Goal: Task Accomplishment & Management: Manage account settings

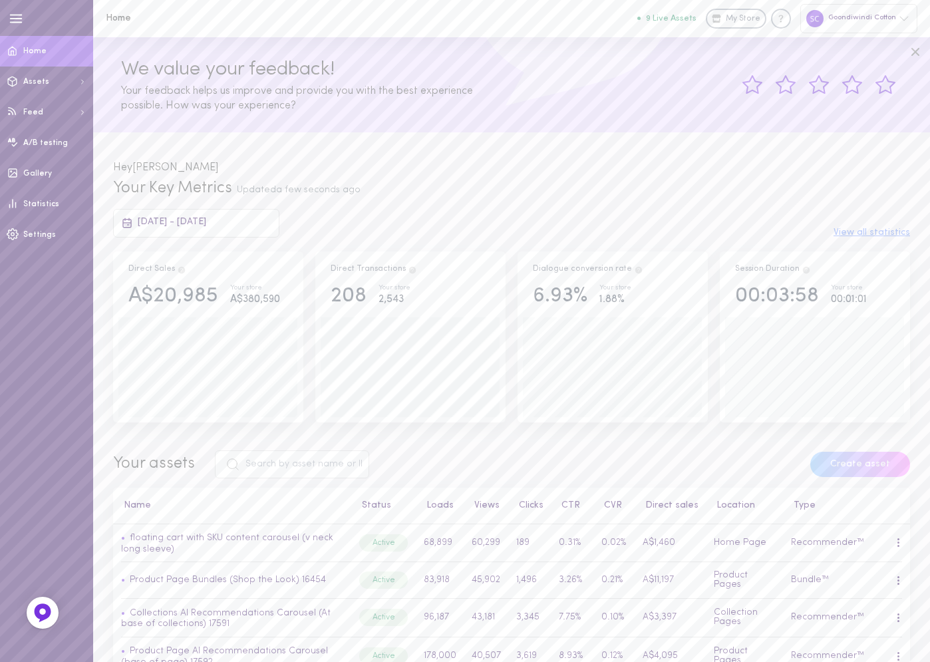
click at [179, 220] on span "[DATE] - [DATE]" at bounding box center [172, 222] width 68 height 10
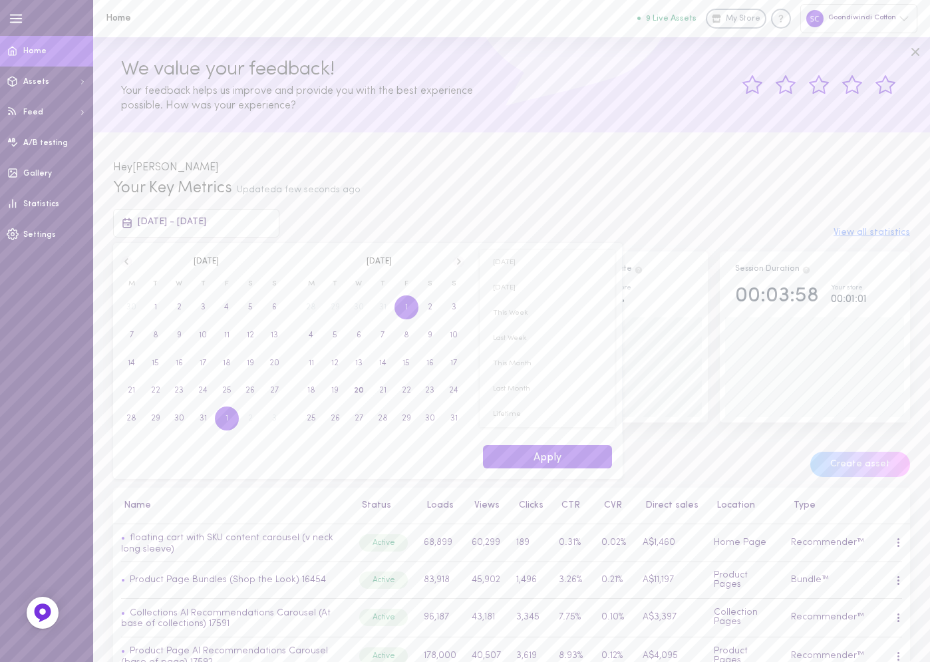
click at [400, 312] on span "1" at bounding box center [406, 307] width 24 height 24
click at [186, 389] on span "20" at bounding box center [179, 390] width 24 height 24
click at [537, 455] on button "Apply" at bounding box center [547, 456] width 129 height 23
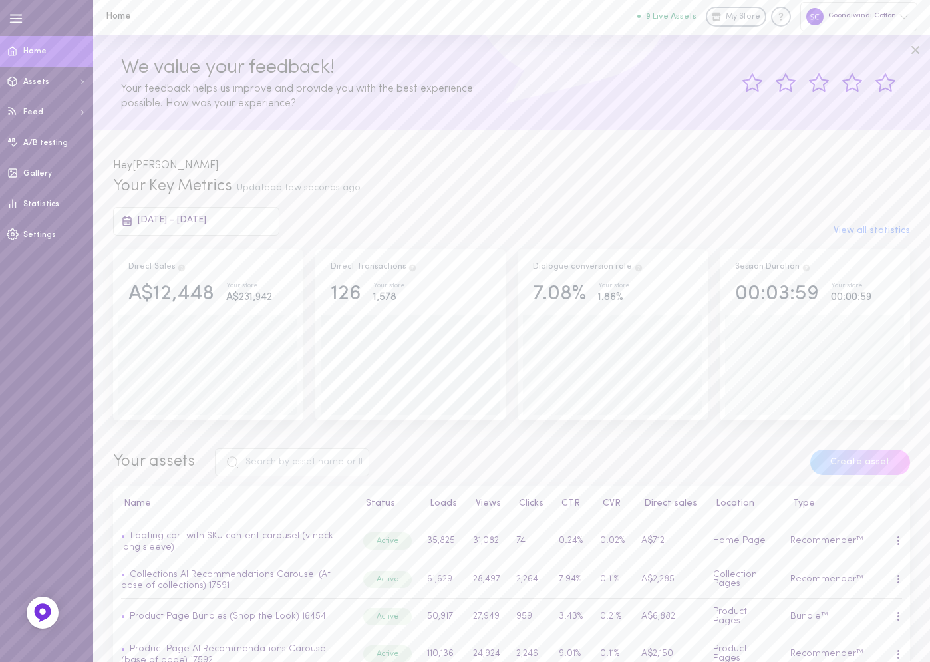
scroll to position [3, 0]
drag, startPoint x: 145, startPoint y: 295, endPoint x: 209, endPoint y: 295, distance: 64.5
click at [209, 295] on div "A$12,448" at bounding box center [171, 293] width 86 height 23
copy div "$12,448"
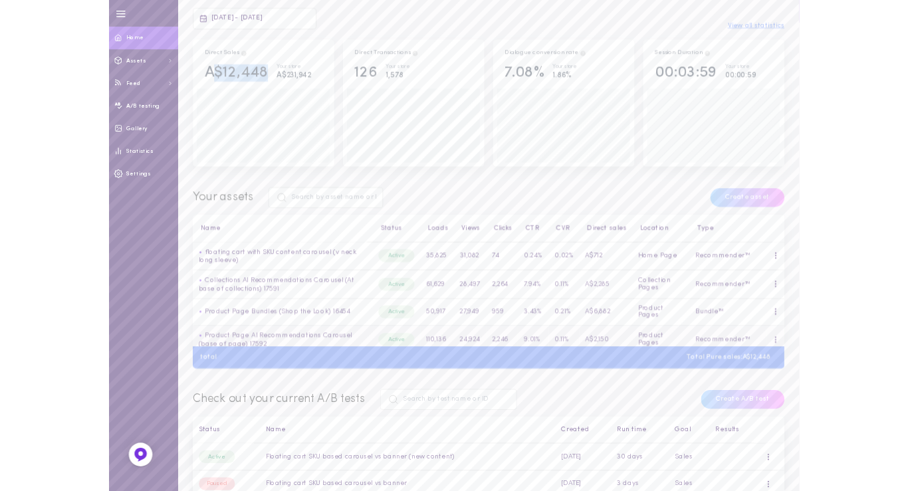
scroll to position [197, 0]
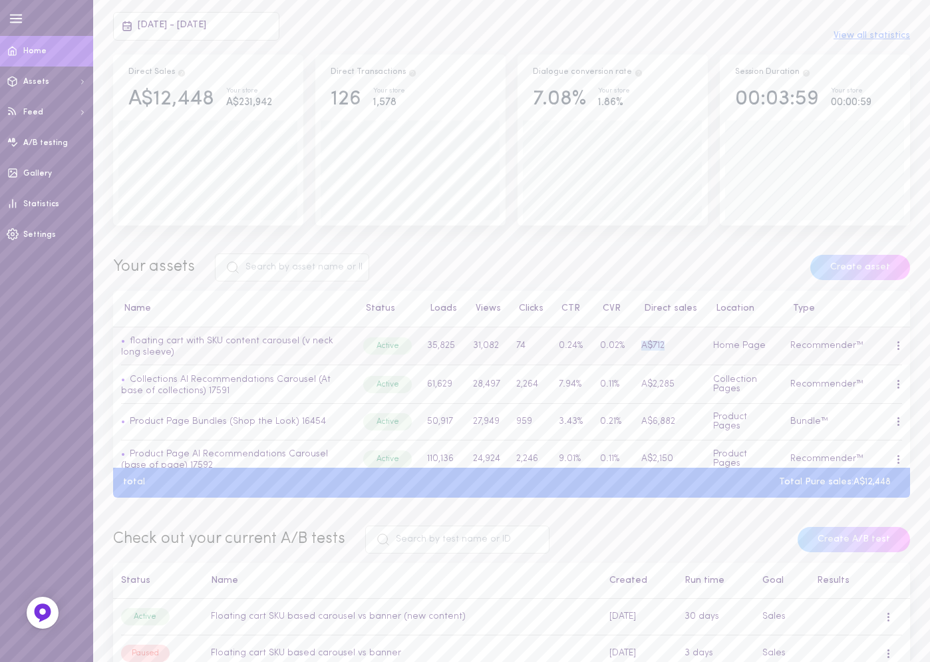
drag, startPoint x: 660, startPoint y: 346, endPoint x: 639, endPoint y: 346, distance: 21.3
click at [639, 346] on td "A$712" at bounding box center [669, 346] width 71 height 38
copy td "A$712"
click at [894, 346] on div at bounding box center [898, 345] width 8 height 15
click at [823, 434] on div "Rename" at bounding box center [828, 435] width 118 height 31
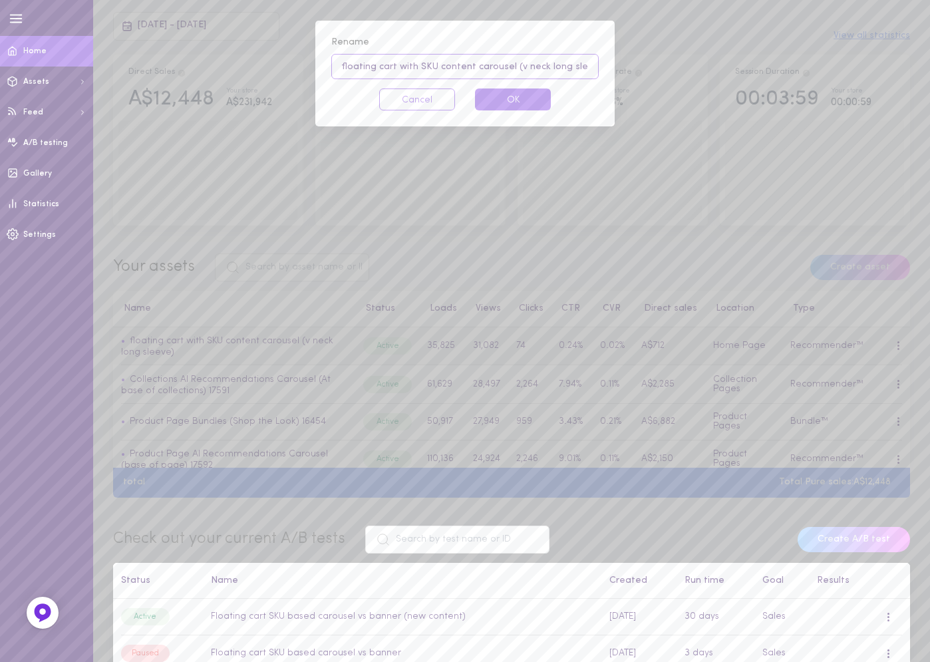
drag, startPoint x: 511, startPoint y: 69, endPoint x: 537, endPoint y: 68, distance: 26.0
click at [537, 68] on input "floating cart with SKU content carousel (v neck long sleeve)" at bounding box center [464, 66] width 267 height 25
type input "floating cart with SKU content carousel (long sleeve)"
click at [529, 97] on button "OK" at bounding box center [513, 99] width 76 height 22
